Goal: Task Accomplishment & Management: Complete application form

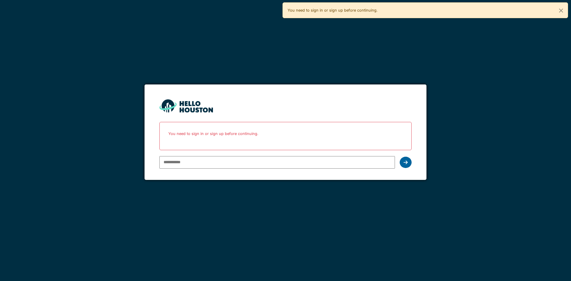
type input "**********"
click at [409, 164] on div at bounding box center [406, 162] width 12 height 11
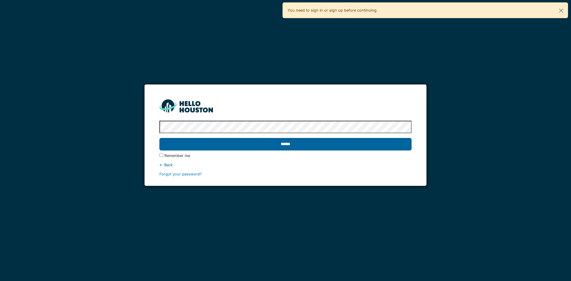
click at [288, 144] on input "******" at bounding box center [285, 144] width 252 height 12
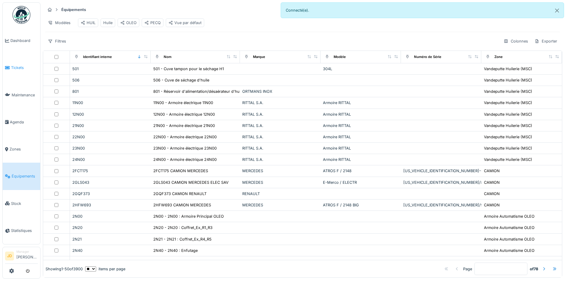
click at [15, 62] on link "Tickets" at bounding box center [21, 67] width 37 height 27
click at [12, 67] on span "Tickets" at bounding box center [24, 68] width 27 height 6
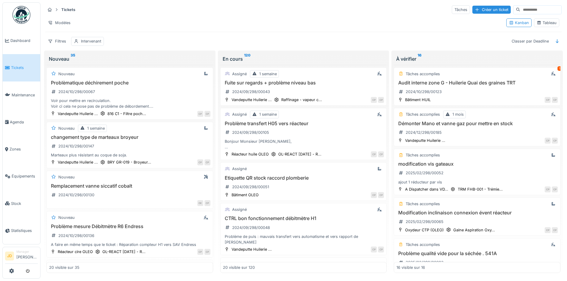
click at [536, 26] on div "Tableau" at bounding box center [546, 23] width 20 height 6
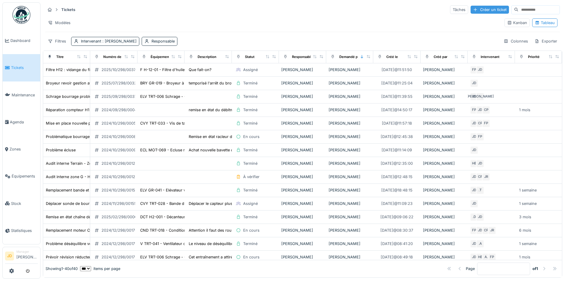
click at [470, 9] on div "Créer un ticket" at bounding box center [489, 10] width 38 height 8
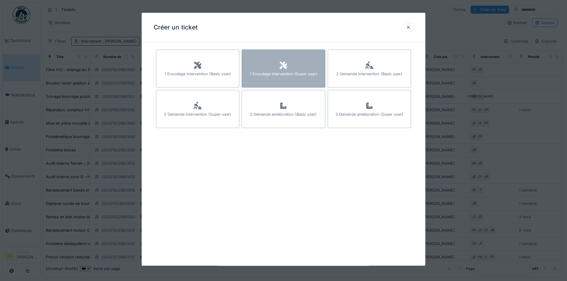
click at [257, 70] on div "1 Encodage intervention (Super user)" at bounding box center [282, 69] width 83 height 38
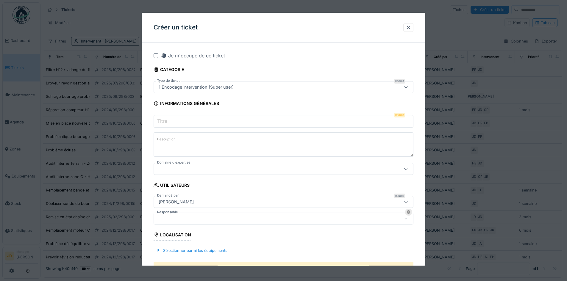
click at [278, 121] on input "Titre" at bounding box center [283, 121] width 260 height 12
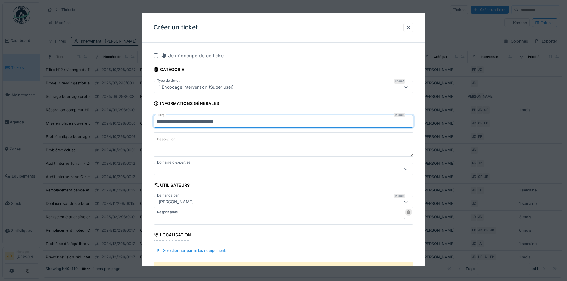
type input "**********"
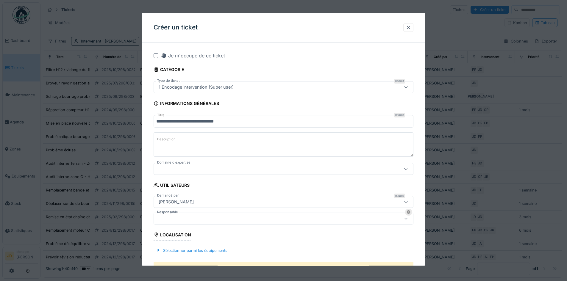
click at [238, 151] on textarea "Description" at bounding box center [283, 144] width 260 height 24
click at [238, 152] on textarea "**********" at bounding box center [283, 144] width 260 height 24
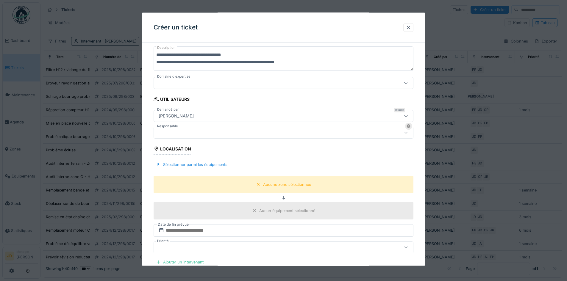
scroll to position [89, 0]
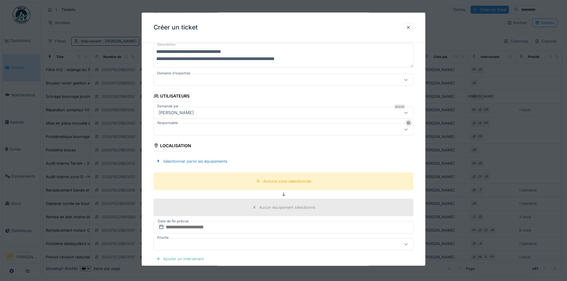
type textarea "**********"
click at [294, 206] on div "Aucun équipement sélectionné" at bounding box center [287, 207] width 56 height 6
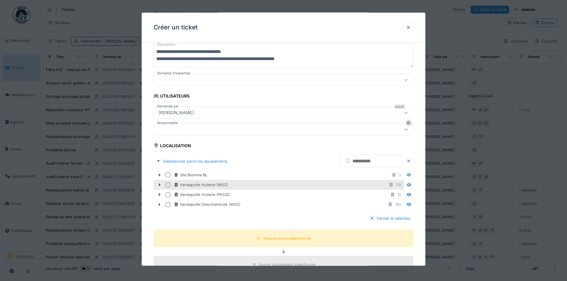
click at [276, 189] on div "Vandeputte Huilerie (MSC) 119" at bounding box center [278, 185] width 251 height 10
click at [216, 182] on div "Vandeputte Huilerie (MSC)" at bounding box center [201, 185] width 54 height 6
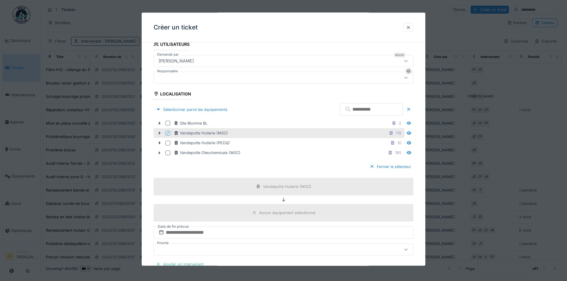
scroll to position [149, 0]
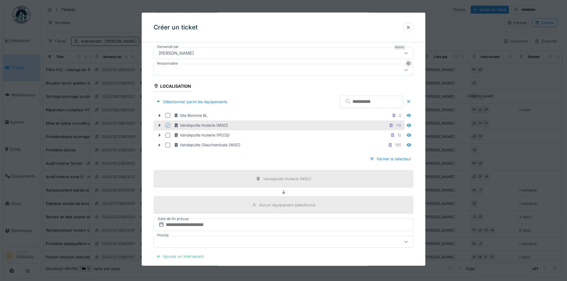
click at [271, 207] on div "Aucun équipement sélectionné" at bounding box center [287, 205] width 56 height 6
click at [271, 204] on div "Aucun équipement sélectionné" at bounding box center [287, 205] width 56 height 6
click at [411, 126] on icon at bounding box center [409, 124] width 4 height 3
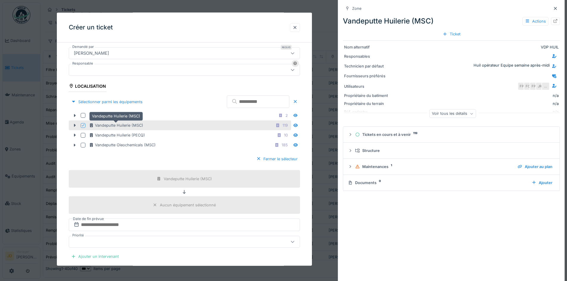
click at [132, 123] on div "Vandeputte Huilerie (MSC)" at bounding box center [116, 126] width 54 height 6
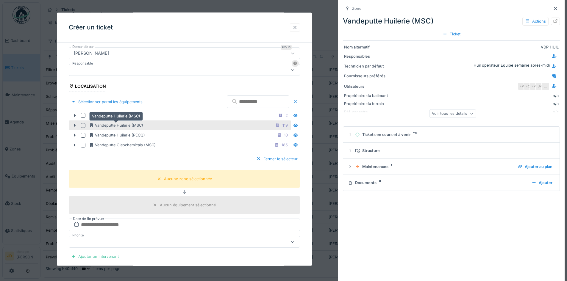
click at [132, 123] on div "Vandeputte Huilerie (MSC)" at bounding box center [116, 126] width 54 height 6
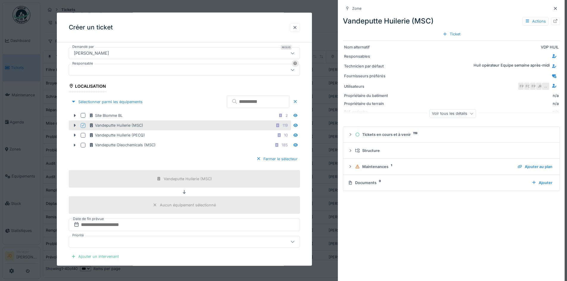
click at [155, 205] on icon at bounding box center [154, 204] width 3 height 3
click at [178, 207] on div "Aucun équipement sélectionné" at bounding box center [188, 205] width 56 height 6
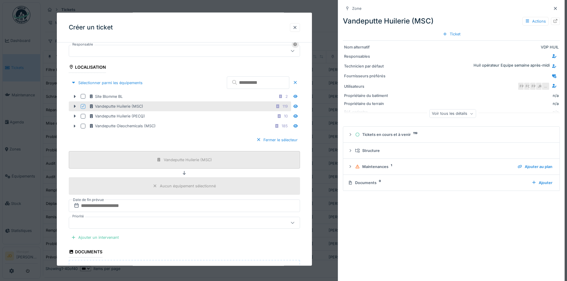
scroll to position [178, 0]
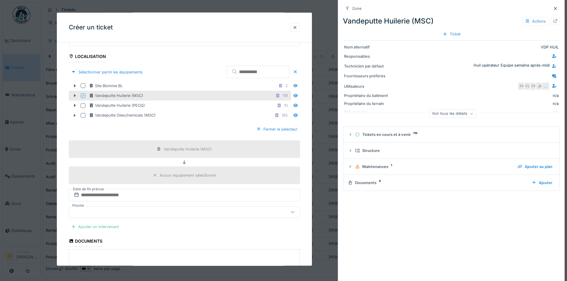
click at [211, 167] on div "Aucun équipement sélectionné" at bounding box center [184, 175] width 231 height 18
click at [209, 174] on div "Aucun équipement sélectionné" at bounding box center [188, 175] width 56 height 6
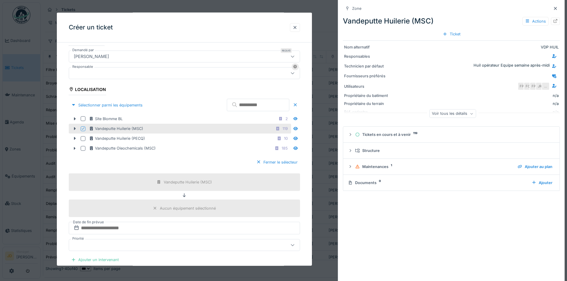
scroll to position [149, 0]
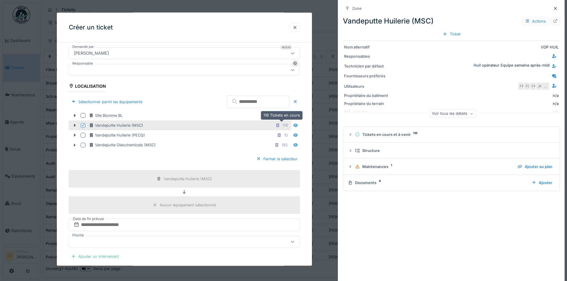
click at [283, 124] on div "119" at bounding box center [284, 126] width 5 height 6
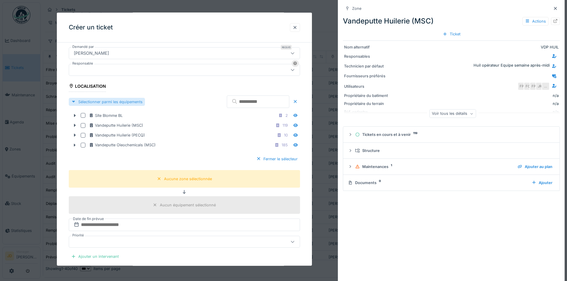
click at [72, 103] on div at bounding box center [73, 102] width 5 height 6
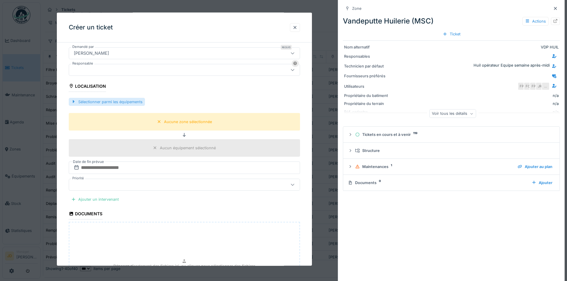
click at [72, 103] on div at bounding box center [73, 102] width 5 height 6
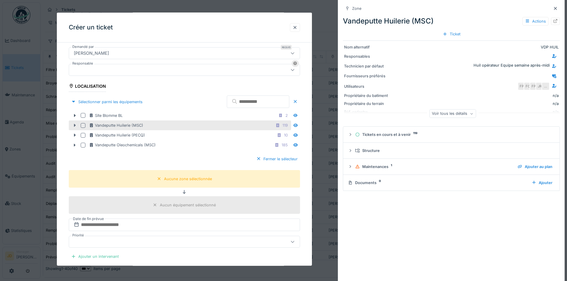
click at [74, 127] on div at bounding box center [75, 125] width 10 height 6
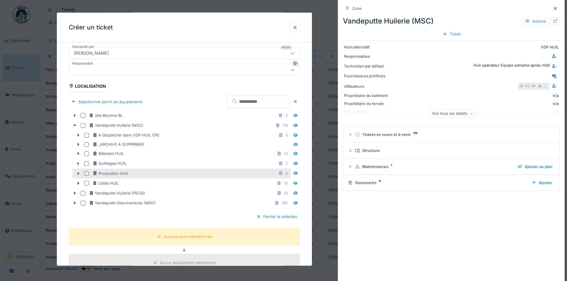
click at [77, 174] on icon at bounding box center [78, 173] width 5 height 4
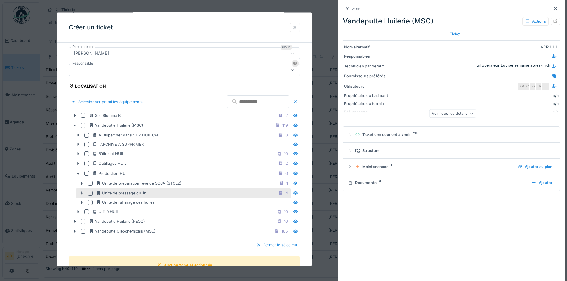
click at [84, 195] on icon at bounding box center [81, 193] width 5 height 4
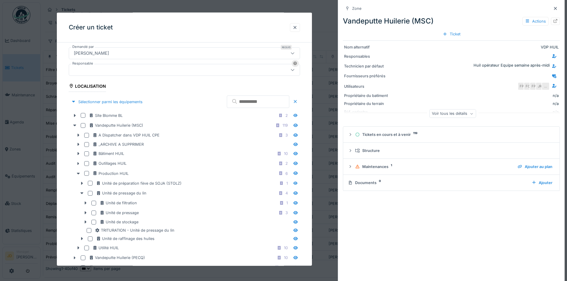
click at [227, 101] on input "text" at bounding box center [258, 101] width 62 height 12
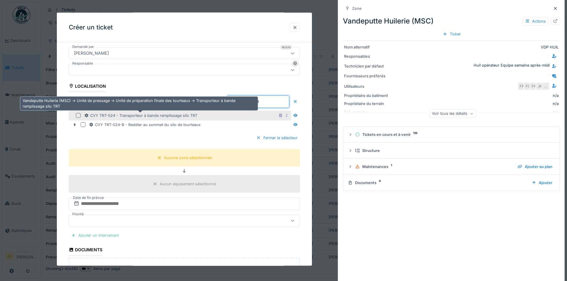
type input "**********"
click at [177, 114] on div "CVY TRT-024 - Transporteur à bande remplissage silo TRT" at bounding box center [140, 115] width 113 height 6
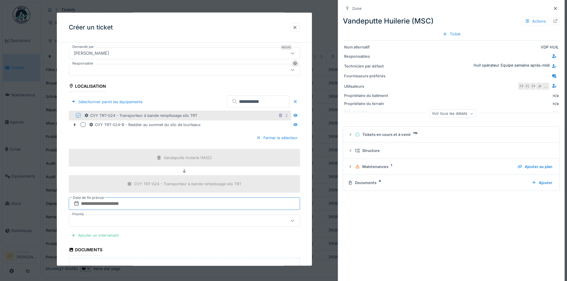
click at [285, 206] on input "text" at bounding box center [184, 203] width 231 height 12
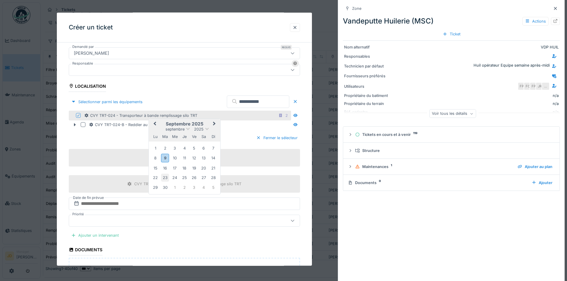
click at [164, 177] on div "23" at bounding box center [165, 178] width 8 height 8
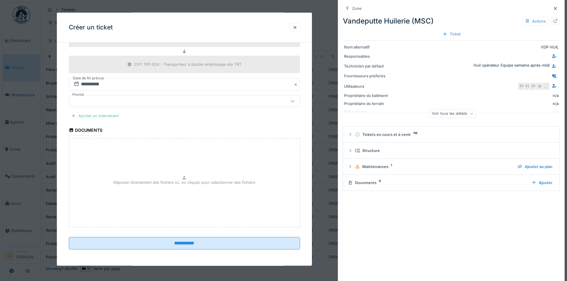
scroll to position [269, 0]
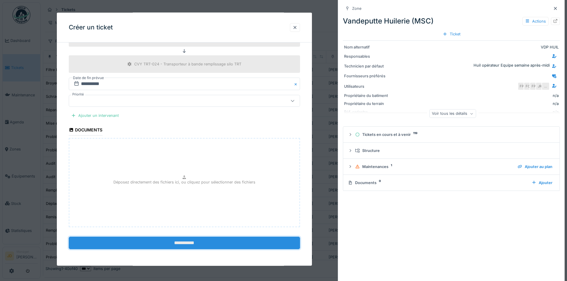
click at [171, 245] on input "**********" at bounding box center [184, 243] width 231 height 12
